Goal: Task Accomplishment & Management: Complete application form

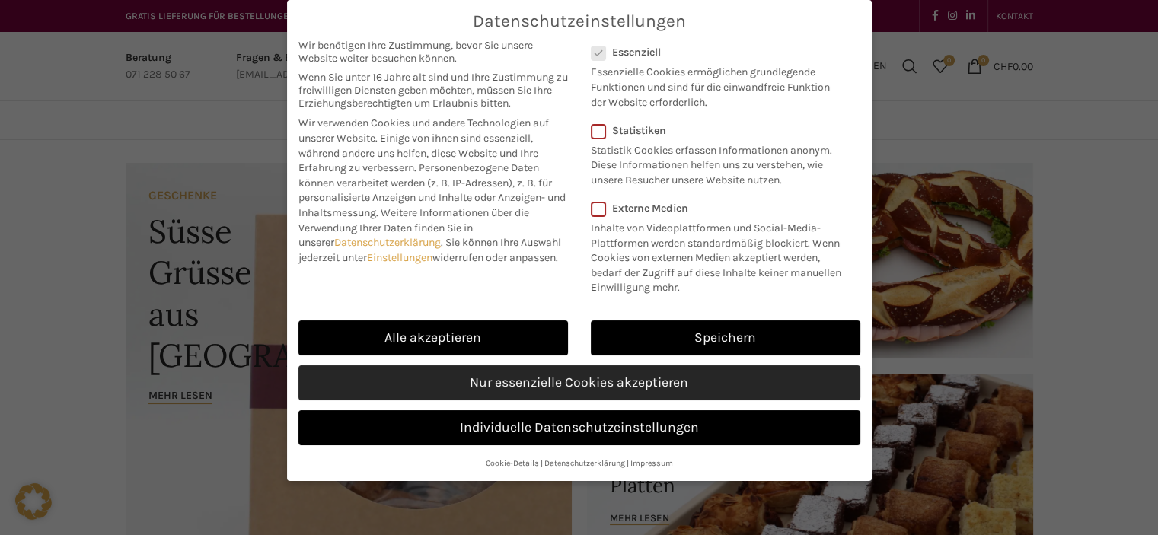
click at [513, 382] on link "Nur essenzielle Cookies akzeptieren" at bounding box center [580, 383] width 562 height 35
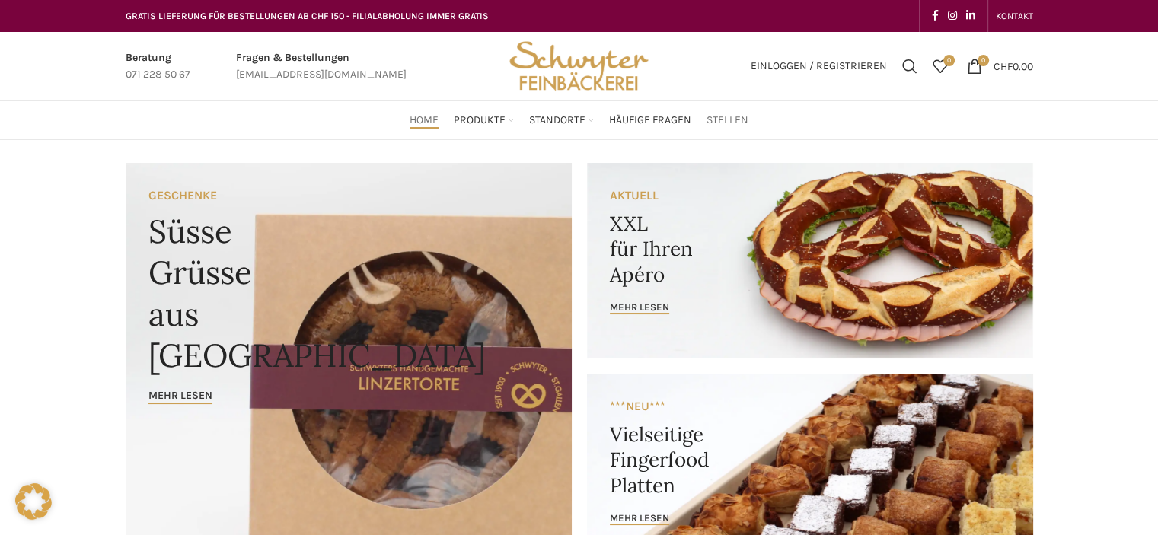
click at [735, 123] on span "Stellen" at bounding box center [728, 120] width 42 height 14
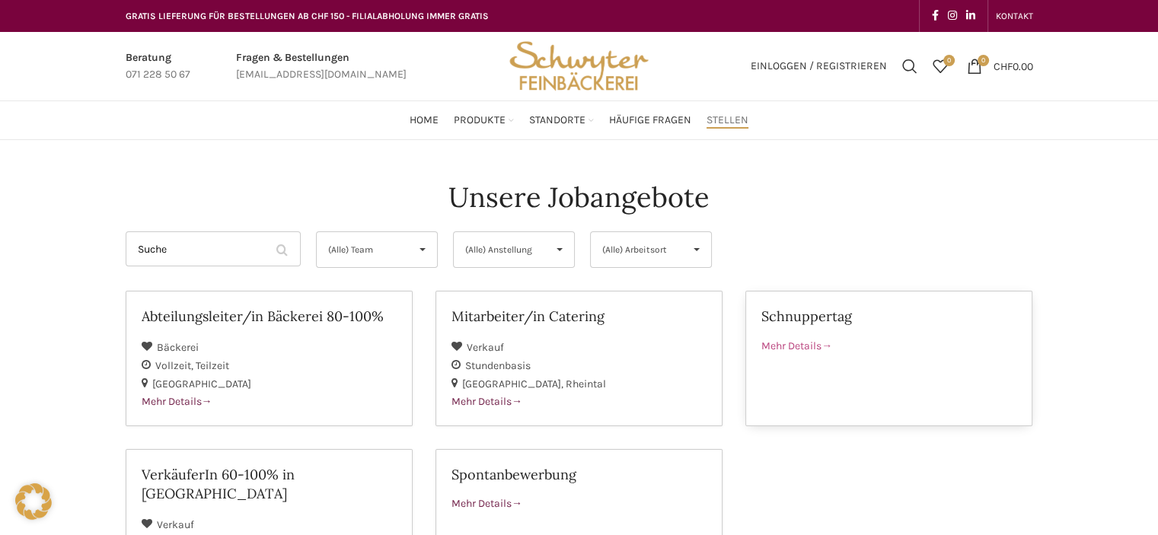
click at [821, 324] on h2 "Schnuppertag" at bounding box center [889, 316] width 255 height 19
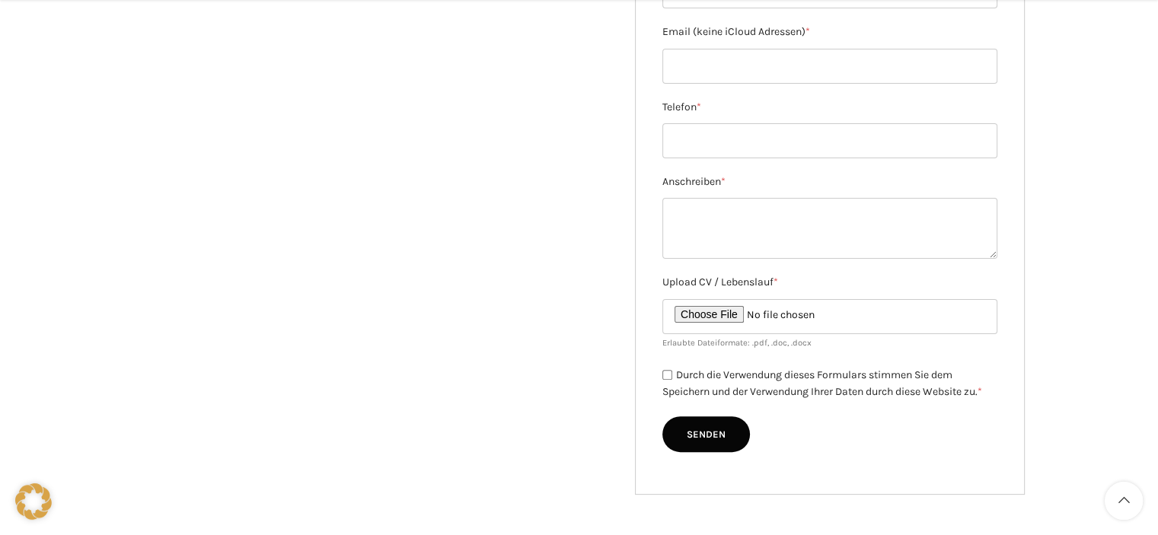
scroll to position [685, 0]
